Goal: Task Accomplishment & Management: Manage account settings

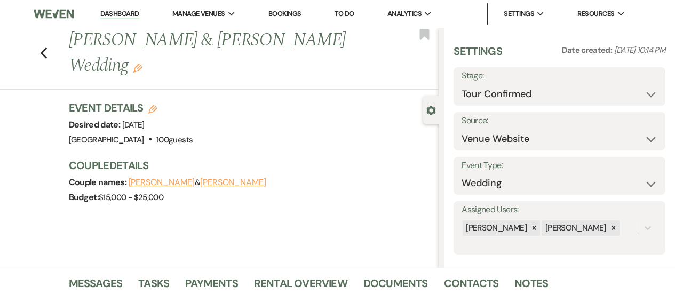
select select "4"
select select "5"
click at [332, 70] on h1 "[PERSON_NAME] & [PERSON_NAME] Wedding Edit" at bounding box center [215, 53] width 292 height 51
click at [542, 88] on select "Inquiry Follow Up Tour Requested Tour Confirmed Toured Proposal Sent Booked Lost" at bounding box center [559, 94] width 196 height 21
select select "5"
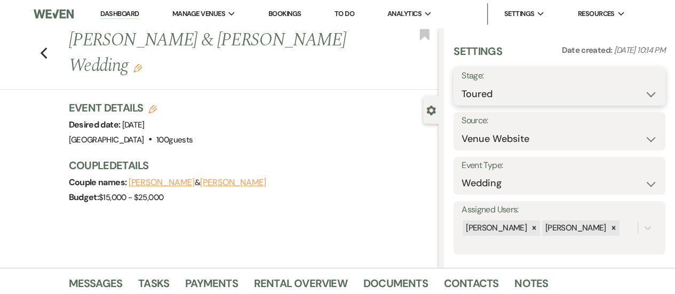
click at [461, 84] on select "Inquiry Follow Up Tour Requested Tour Confirmed Toured Proposal Sent Booked Lost" at bounding box center [559, 94] width 196 height 21
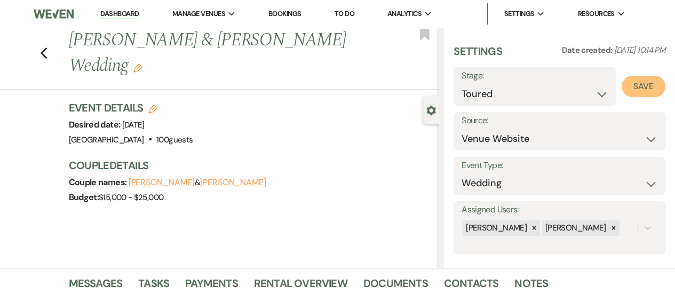
click at [642, 85] on button "Save" at bounding box center [643, 86] width 44 height 21
click at [48, 51] on icon "Previous" at bounding box center [44, 53] width 8 height 13
select select "4"
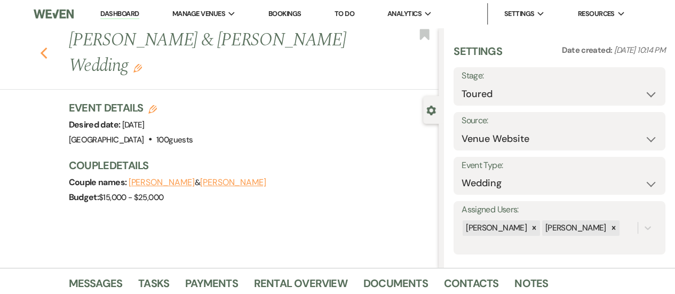
select select "4"
select select "5"
select select "4"
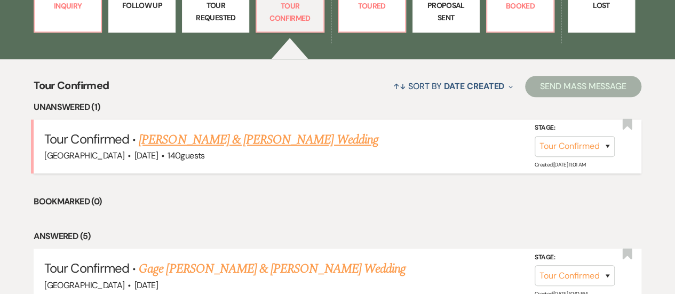
scroll to position [267, 0]
